Goal: Task Accomplishment & Management: Manage account settings

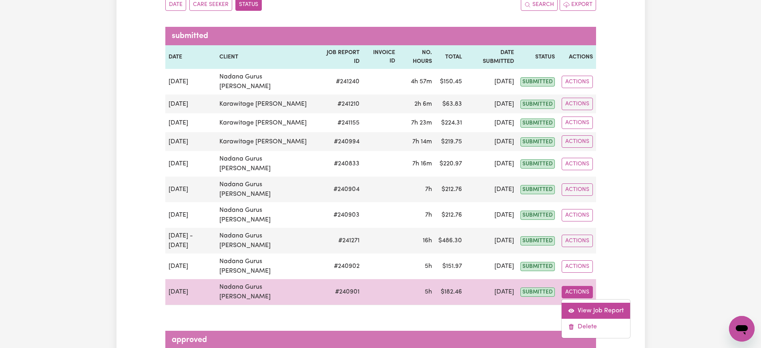
click at [573, 309] on icon "View job report 240901" at bounding box center [572, 311] width 6 height 4
select select "pm"
select select "40.1-[DATE]"
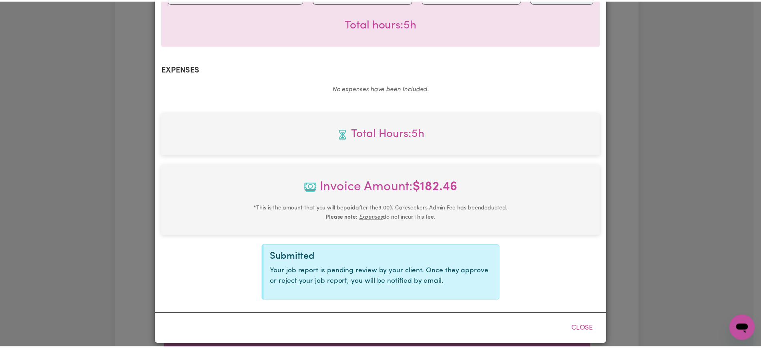
scroll to position [259, 0]
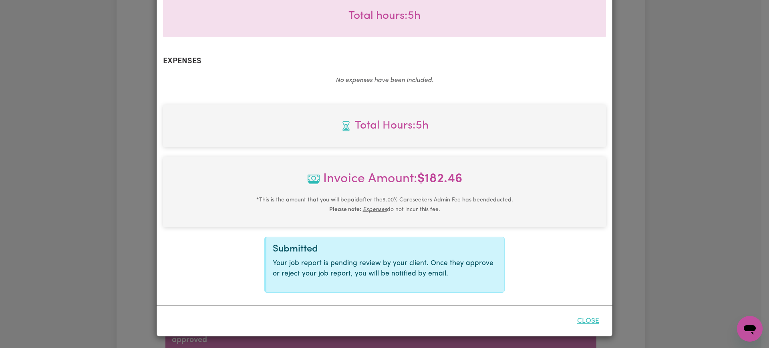
click at [587, 315] on button "Close" at bounding box center [588, 321] width 36 height 18
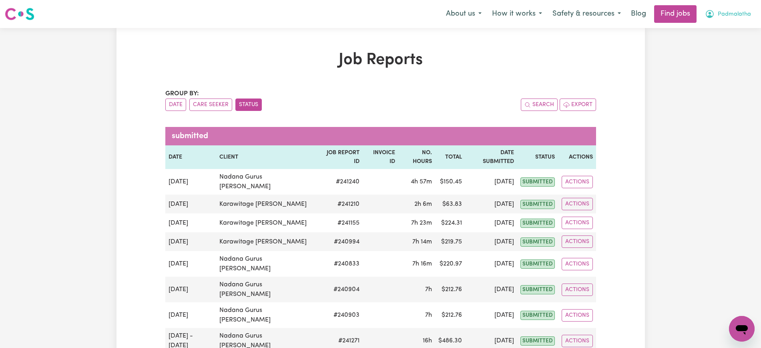
click at [720, 16] on span "Padmalatha" at bounding box center [734, 14] width 33 height 9
click at [719, 66] on link "Logout" at bounding box center [724, 61] width 63 height 15
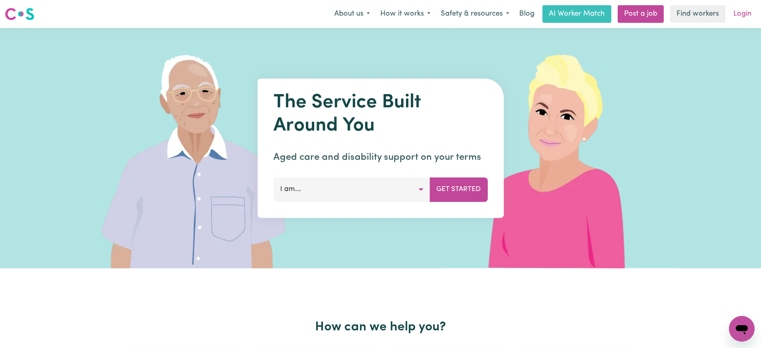
click at [735, 17] on link "Login" at bounding box center [743, 14] width 28 height 18
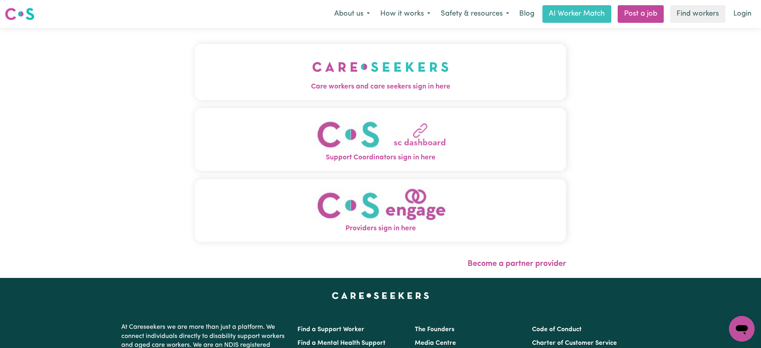
click at [430, 73] on img "Care workers and care seekers sign in here" at bounding box center [380, 67] width 137 height 30
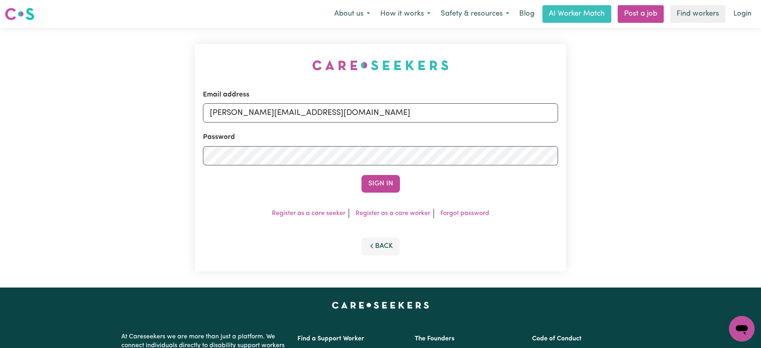
click at [251, 60] on div "Email address [PERSON_NAME][EMAIL_ADDRESS][DOMAIN_NAME] Password Sign In Regist…" at bounding box center [380, 157] width 381 height 259
click at [336, 112] on input "[PERSON_NAME][EMAIL_ADDRESS][DOMAIN_NAME]" at bounding box center [380, 112] width 355 height 19
click at [151, 101] on div "Email address [PERSON_NAME][EMAIL_ADDRESS][DOMAIN_NAME] Password Sign In Regist…" at bounding box center [380, 157] width 761 height 259
click at [352, 113] on input "[PERSON_NAME][EMAIL_ADDRESS][DOMAIN_NAME]" at bounding box center [380, 112] width 355 height 19
drag, startPoint x: 259, startPoint y: 114, endPoint x: 692, endPoint y: 115, distance: 433.2
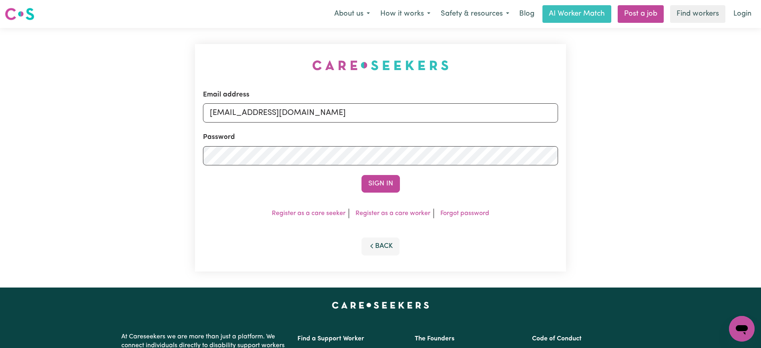
click at [692, 115] on div "Email address [EMAIL_ADDRESS][DOMAIN_NAME] Password Sign In Register as a care …" at bounding box center [380, 157] width 761 height 259
type input "[EMAIL_ADDRESS][DOMAIN_NAME]"
click at [362, 175] on button "Sign In" at bounding box center [381, 184] width 38 height 18
